Goal: Transaction & Acquisition: Book appointment/travel/reservation

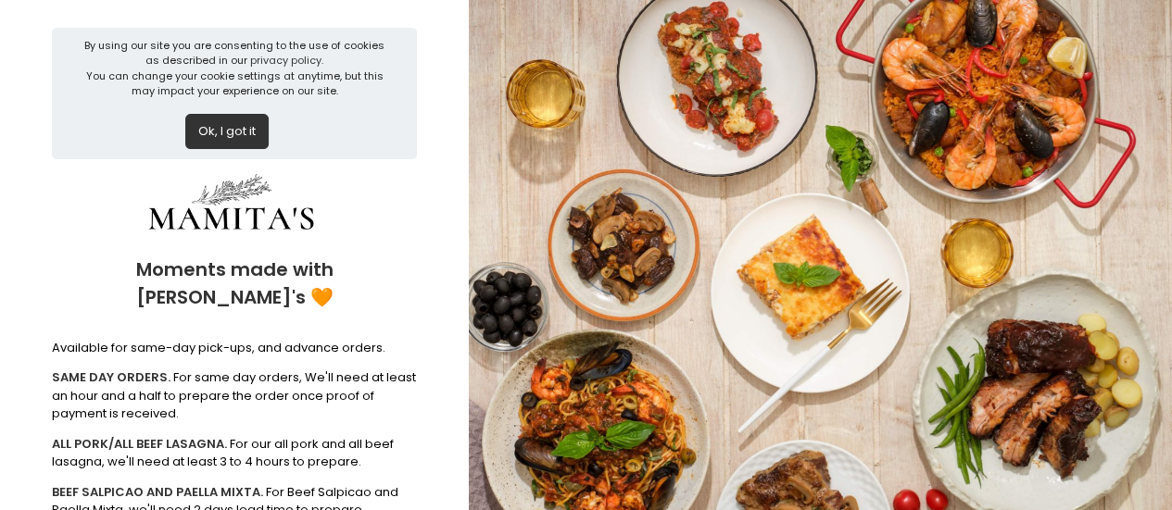
click at [193, 134] on button "Ok, I got it" at bounding box center [226, 131] width 83 height 35
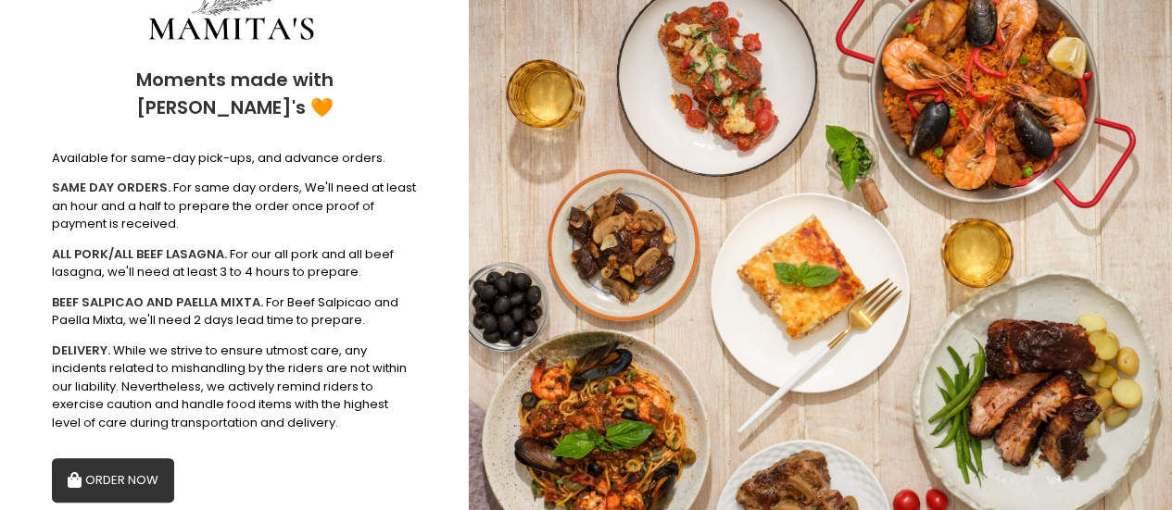
scroll to position [104, 0]
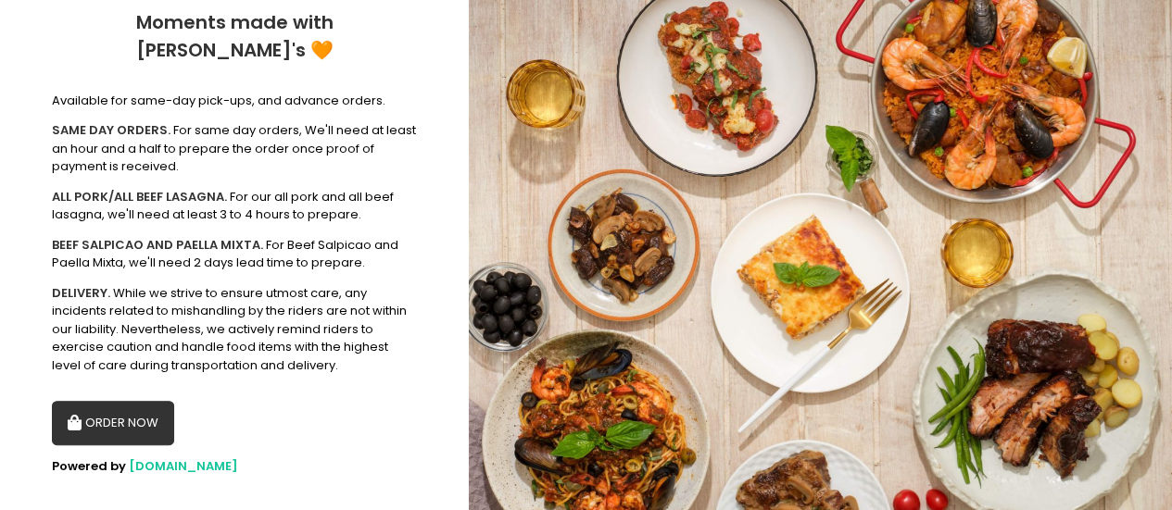
click at [133, 401] on button "ORDER NOW" at bounding box center [113, 423] width 122 height 44
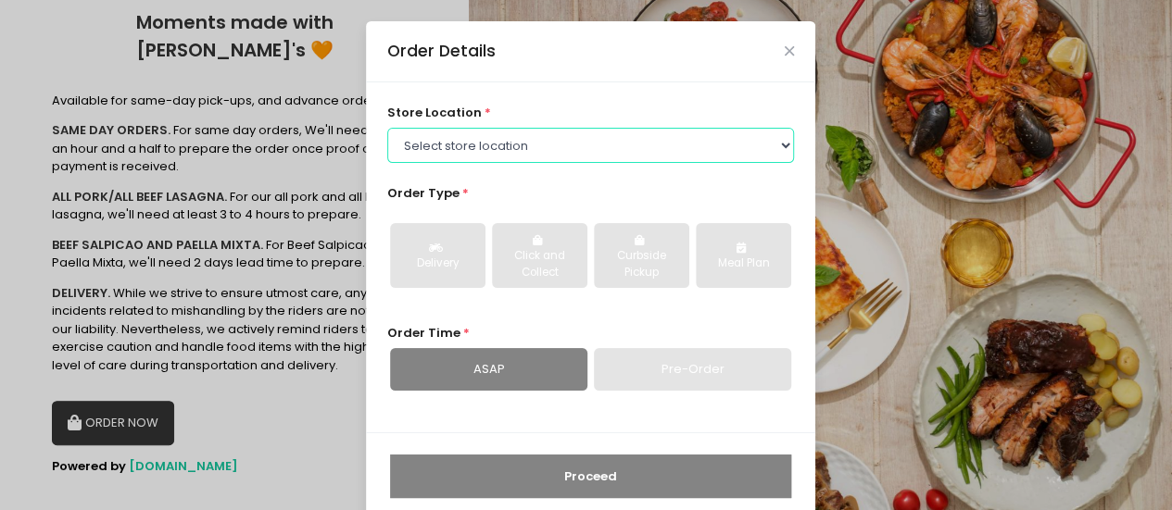
click at [536, 140] on select "Select store location Mamitas PH - [GEOGRAPHIC_DATA] Mamitas PH - [GEOGRAPHIC_D…" at bounding box center [591, 145] width 408 height 35
select select "6602978951b8268a02d72b28"
click at [387, 128] on select "Select store location Mamitas PH - [GEOGRAPHIC_DATA] Mamitas PH - [GEOGRAPHIC_D…" at bounding box center [591, 145] width 408 height 35
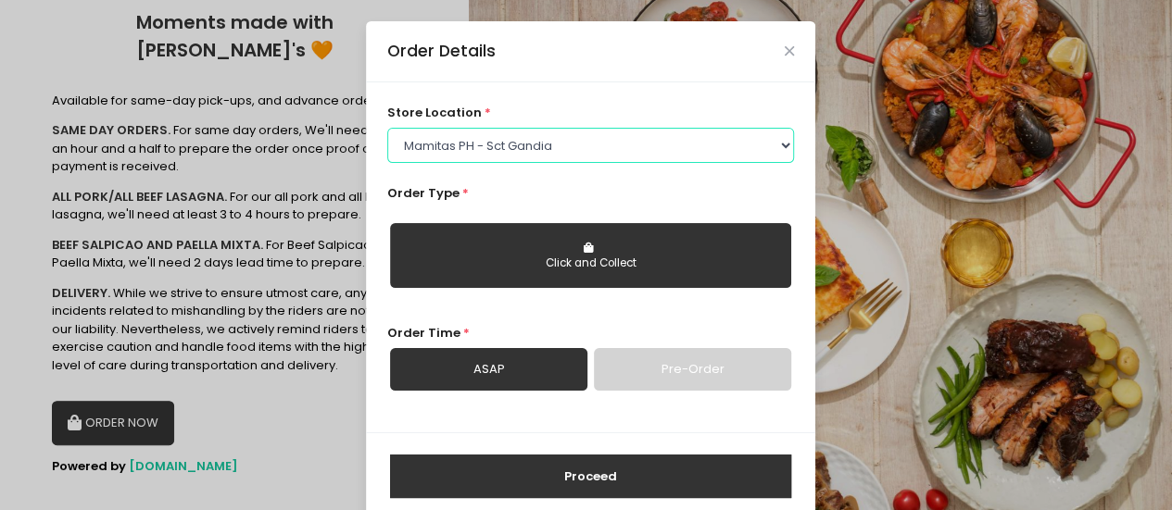
scroll to position [29, 0]
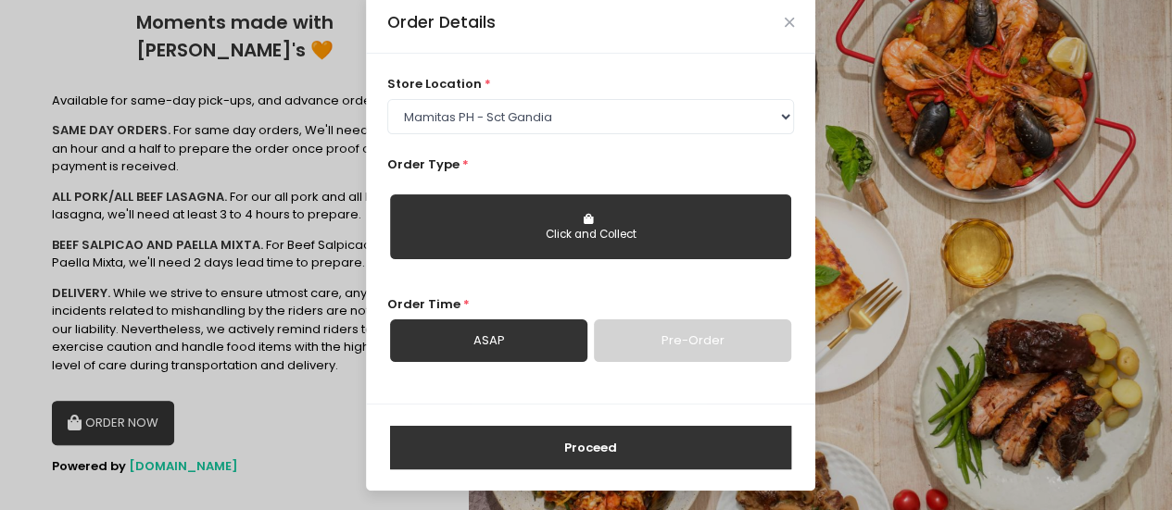
click at [711, 238] on div "Click and Collect" at bounding box center [590, 235] width 375 height 17
click at [616, 343] on link "Pre-Order" at bounding box center [692, 341] width 197 height 43
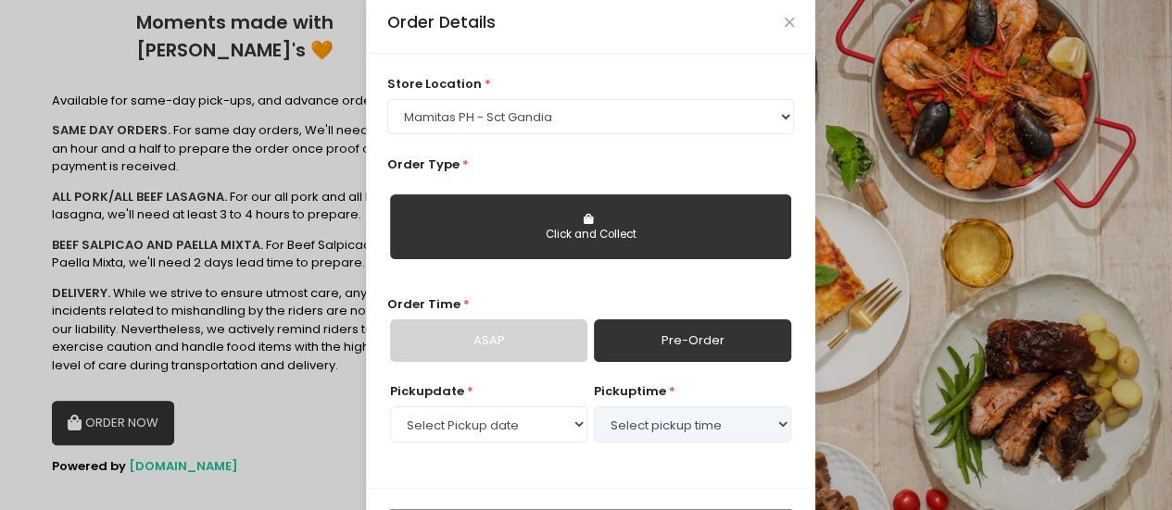
select select "[DATE]"
click at [574, 342] on link "ASAP" at bounding box center [488, 341] width 197 height 43
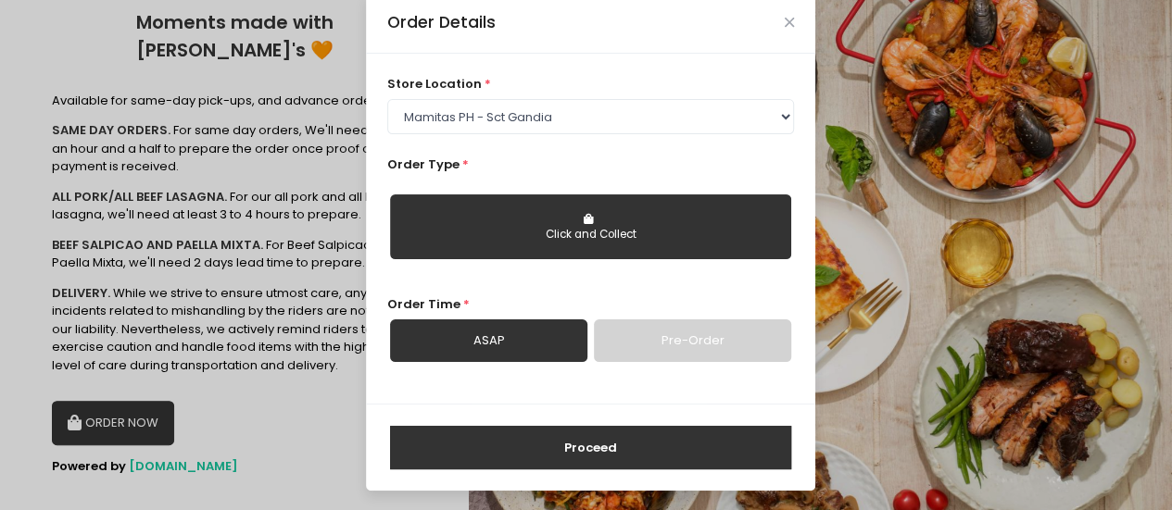
click at [665, 340] on link "Pre-Order" at bounding box center [692, 341] width 197 height 43
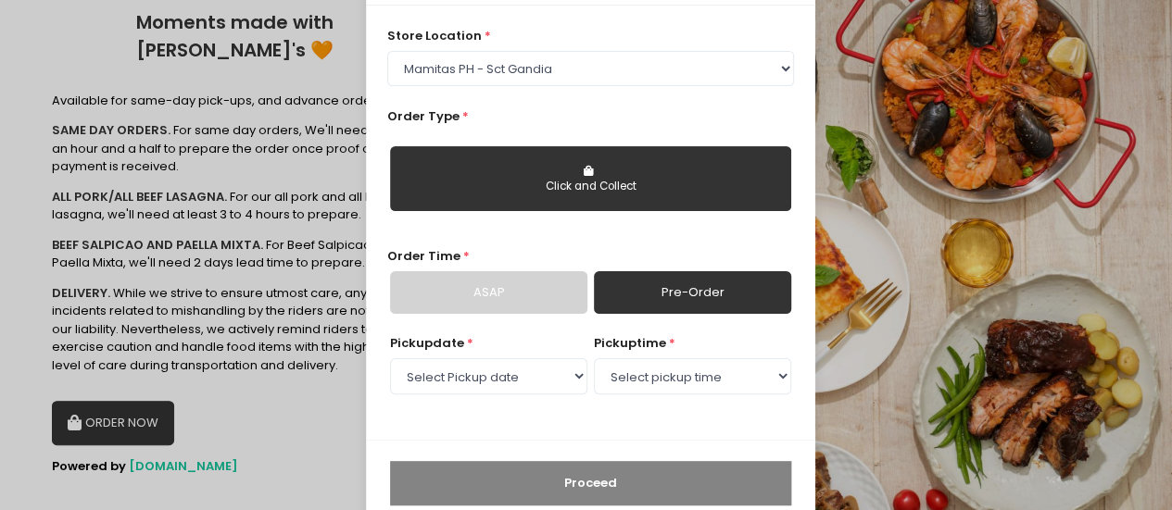
scroll to position [113, 0]
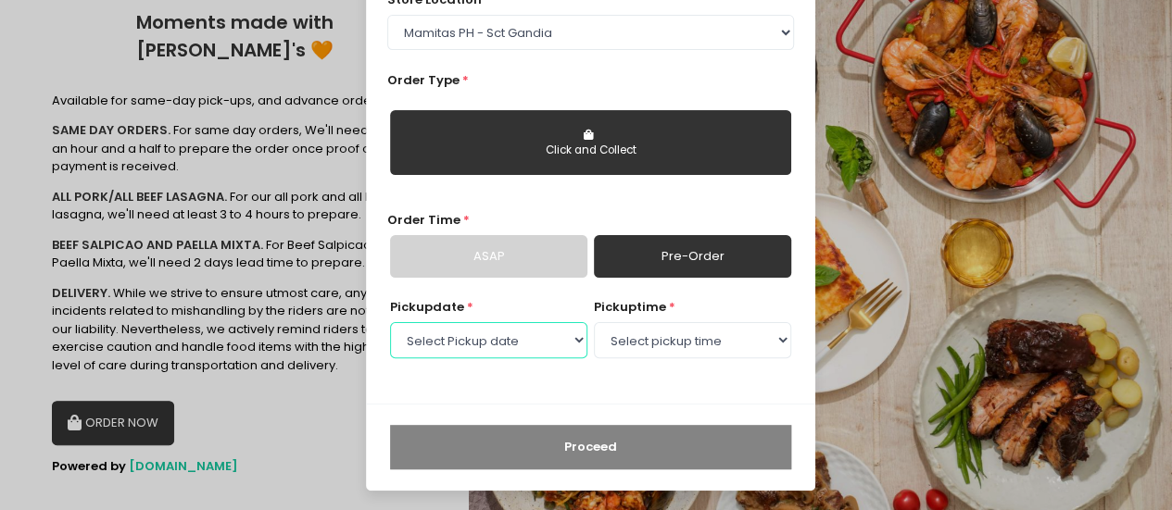
click at [563, 346] on select "Select Pickup date [DATE] [DATE] [DATE] [DATE] [DATE] [DATE] [DATE] [DATE] [DAT…" at bounding box center [488, 339] width 197 height 35
select select "[DATE]"
click at [390, 322] on select "Select Pickup date [DATE] [DATE] [DATE] [DATE] [DATE] [DATE] [DATE] [DATE] [DAT…" at bounding box center [488, 339] width 197 height 35
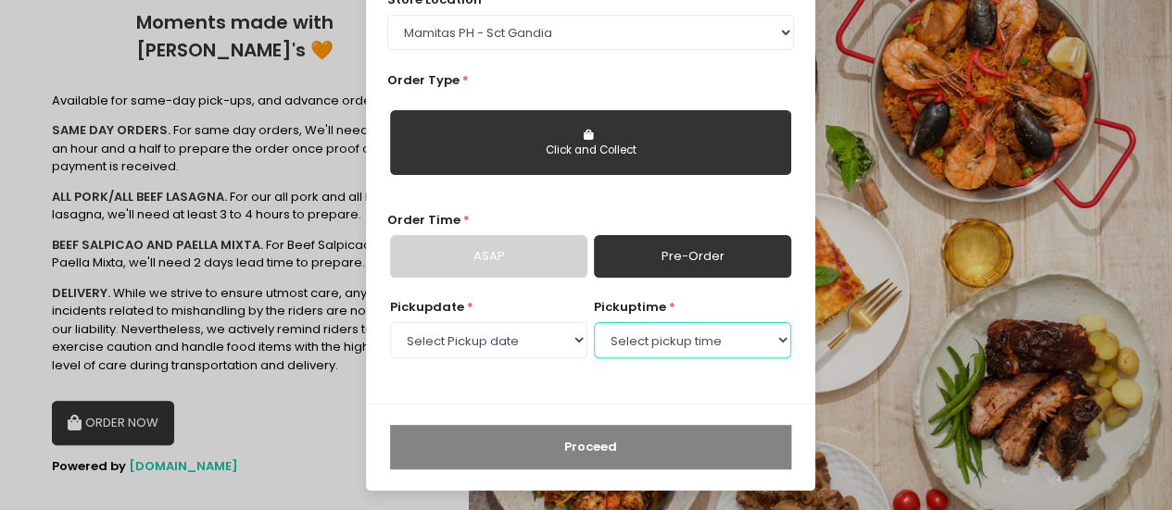
click at [648, 345] on select "Select pickup time 09:00 AM - 09:30 AM 09:30 AM - 10:00 AM 10:00 AM - 10:30 AM …" at bounding box center [692, 339] width 197 height 35
select select "11:30"
click at [594, 322] on select "Select pickup time 09:00 AM - 09:30 AM 09:30 AM - 10:00 AM 10:00 AM - 10:30 AM …" at bounding box center [692, 339] width 197 height 35
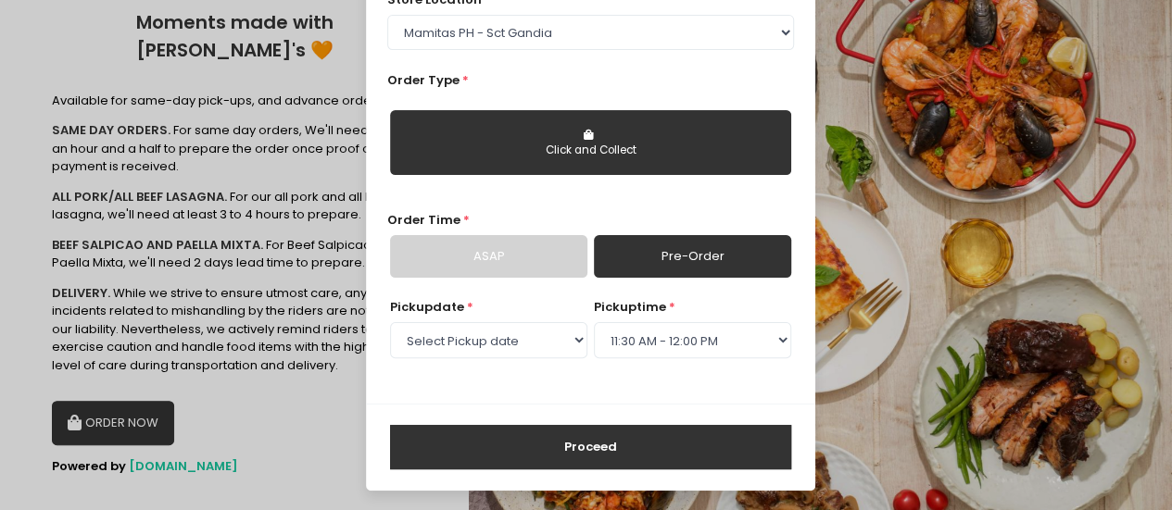
click at [546, 465] on button "Proceed" at bounding box center [590, 447] width 401 height 44
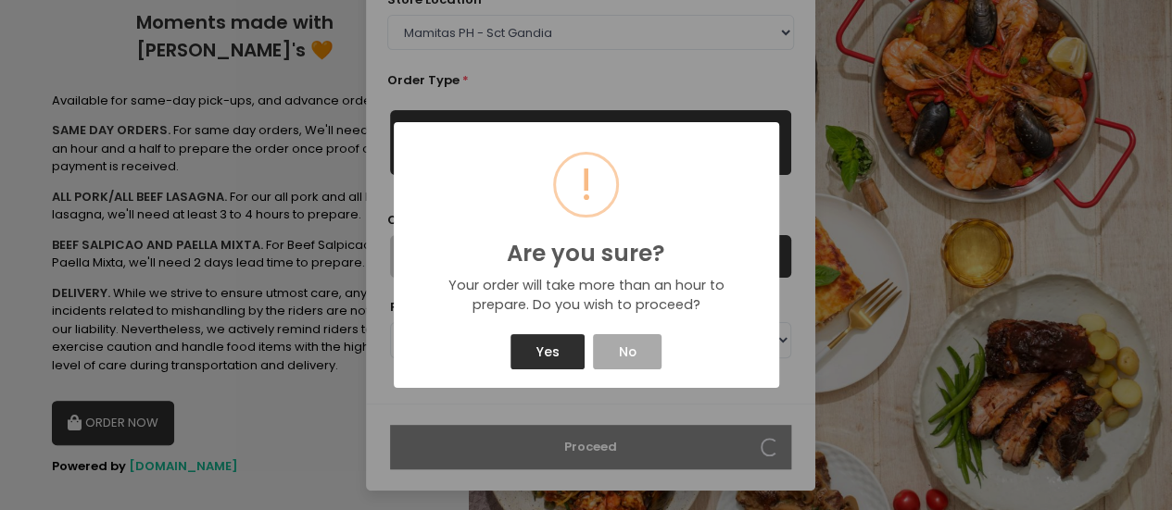
click at [556, 359] on button "Yes" at bounding box center [547, 351] width 74 height 35
